Goal: Find specific page/section: Find specific page/section

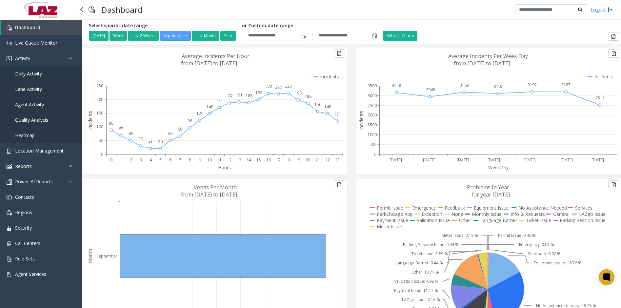
click at [39, 74] on span "Daily Activity" at bounding box center [28, 73] width 27 height 6
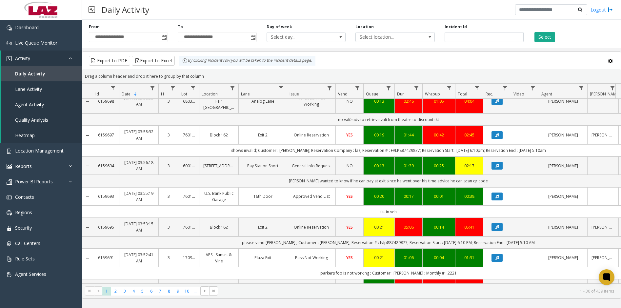
scroll to position [230, 0]
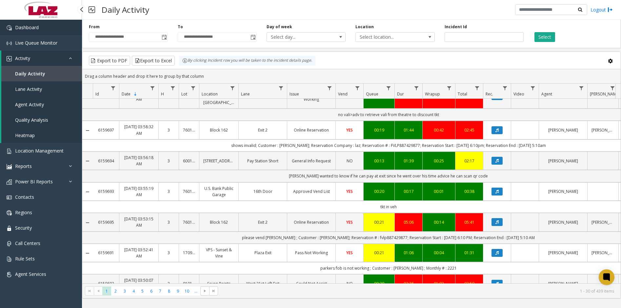
click at [63, 29] on link "Dashboard" at bounding box center [41, 27] width 82 height 15
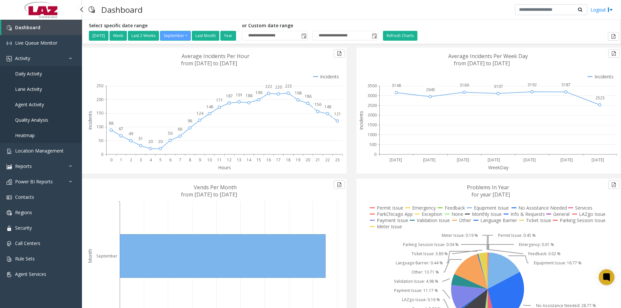
click at [42, 75] on span "Daily Activity" at bounding box center [28, 73] width 27 height 6
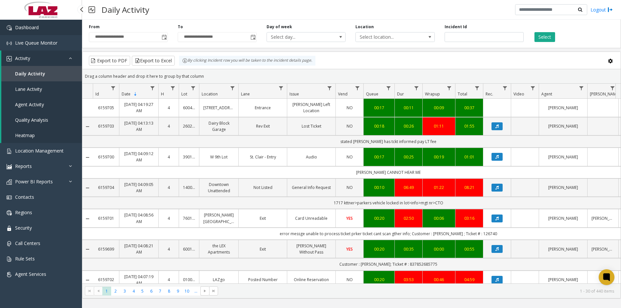
click at [50, 23] on link "Dashboard" at bounding box center [41, 27] width 82 height 15
